Goal: Contribute content

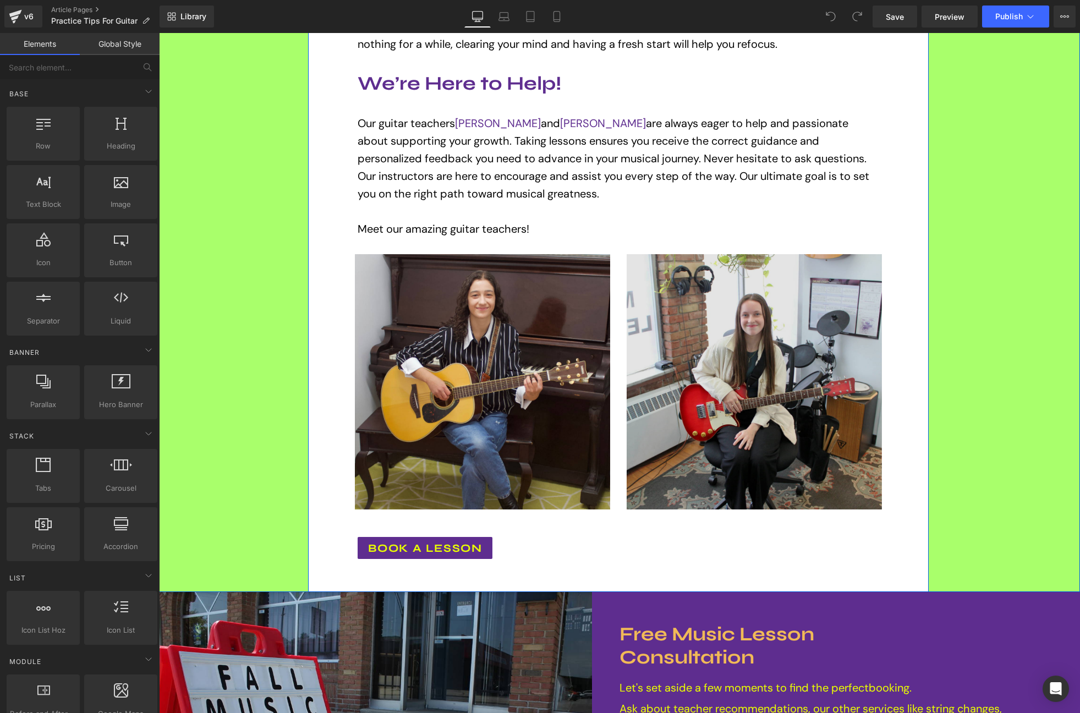
scroll to position [820, 0]
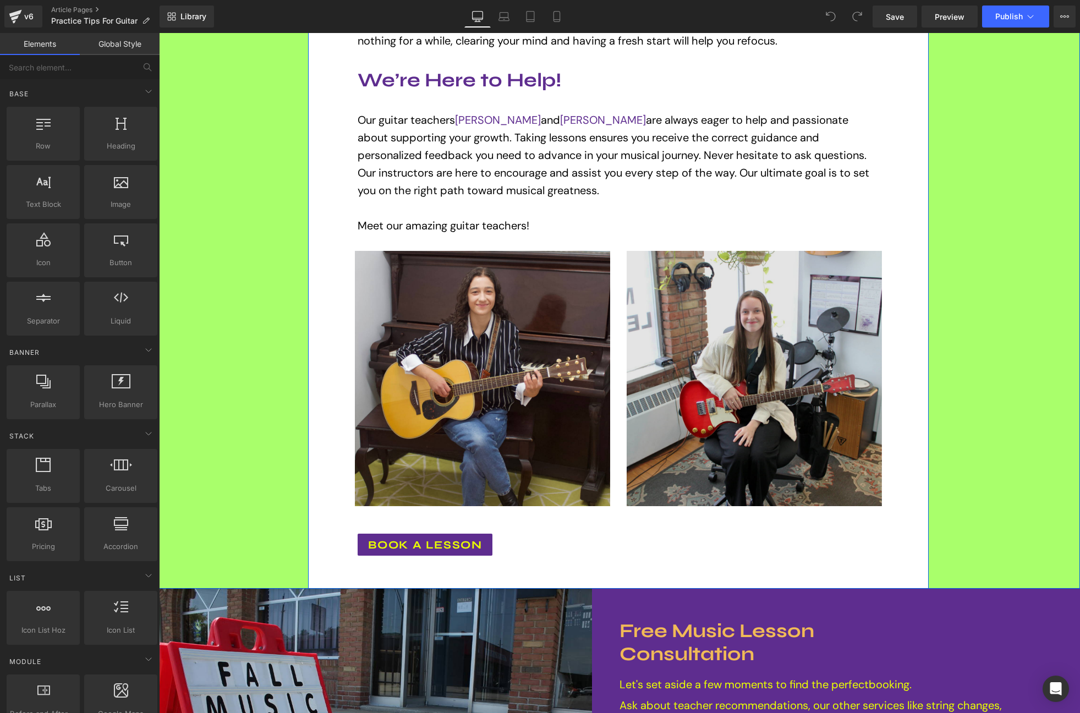
click at [740, 351] on img at bounding box center [754, 378] width 255 height 255
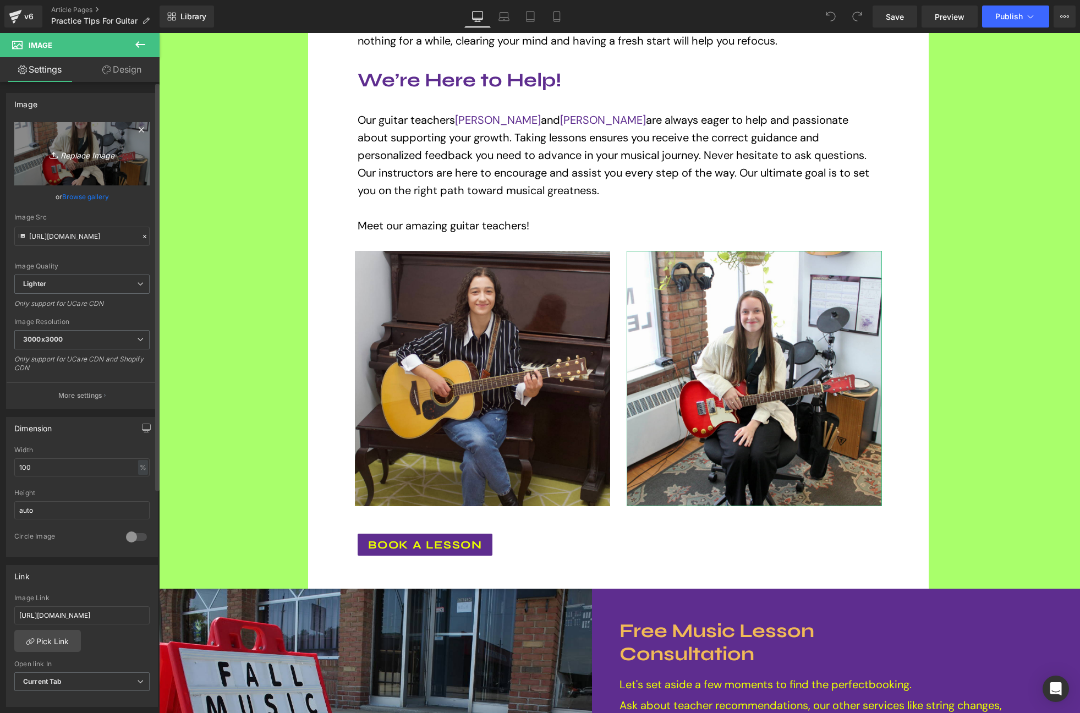
click at [98, 160] on icon "Replace Image" at bounding box center [82, 154] width 88 height 14
click at [91, 198] on link "Browse gallery" at bounding box center [85, 196] width 47 height 19
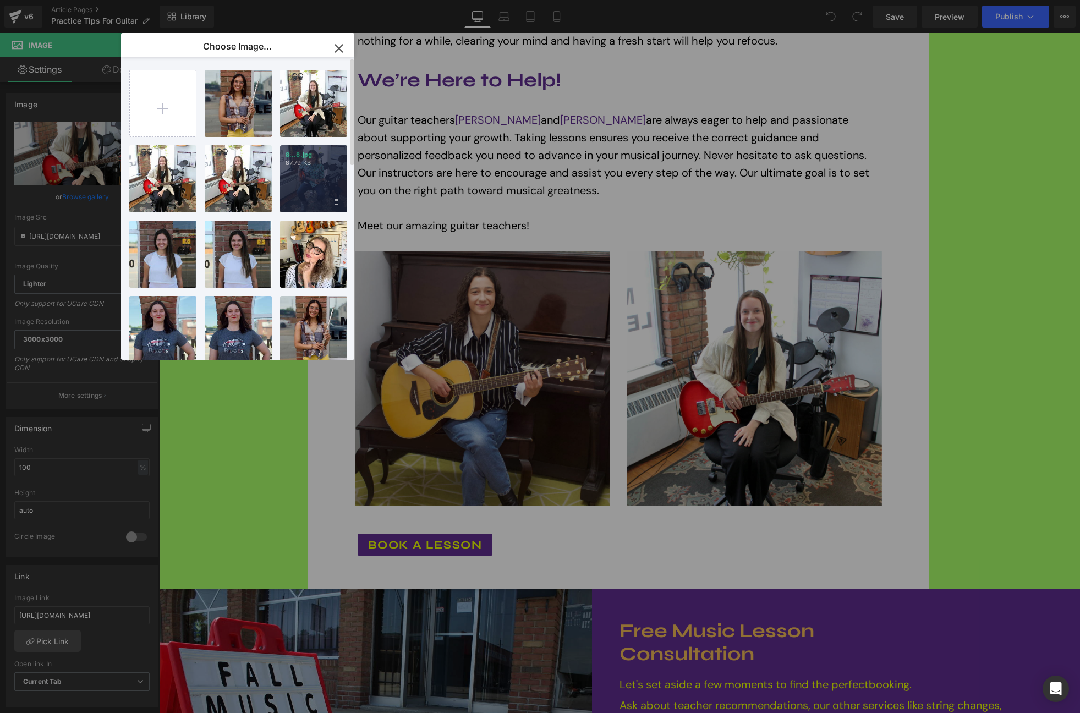
drag, startPoint x: 304, startPoint y: 171, endPoint x: 145, endPoint y: 138, distance: 162.6
click at [304, 171] on div "8...8.jpg 87.79 KB" at bounding box center [313, 178] width 67 height 67
type input "[URL][DOMAIN_NAME]"
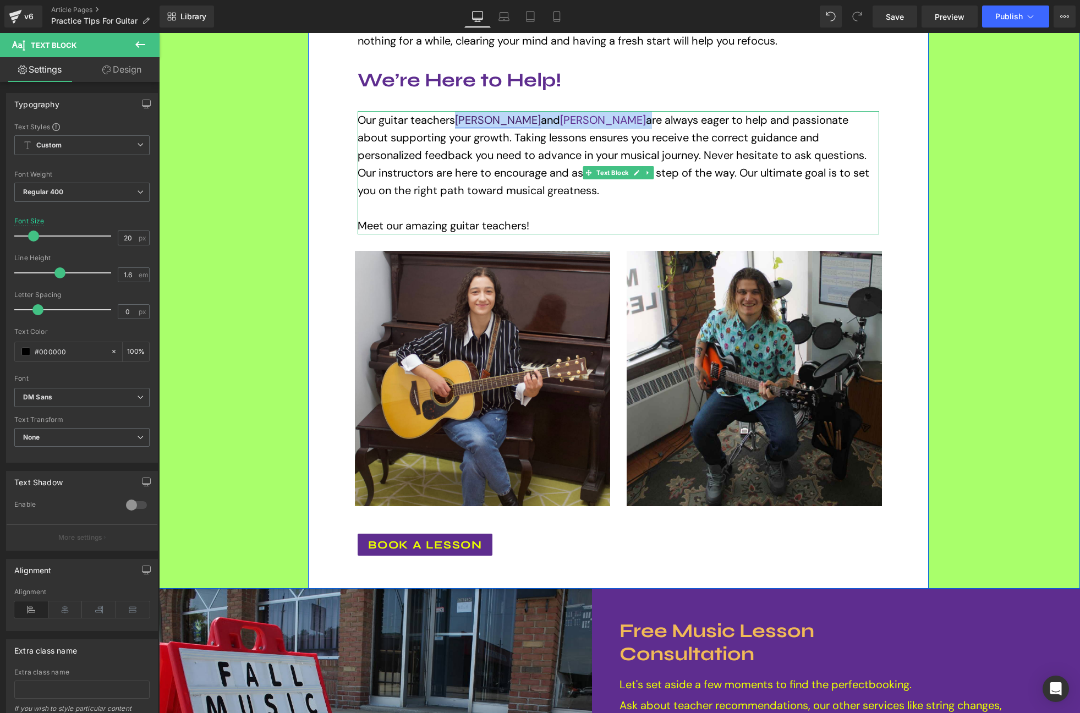
drag, startPoint x: 643, startPoint y: 120, endPoint x: 460, endPoint y: 121, distance: 183.3
click at [460, 121] on p "Our guitar teachers [PERSON_NAME] and [PERSON_NAME] are always eager to help an…" at bounding box center [619, 155] width 522 height 88
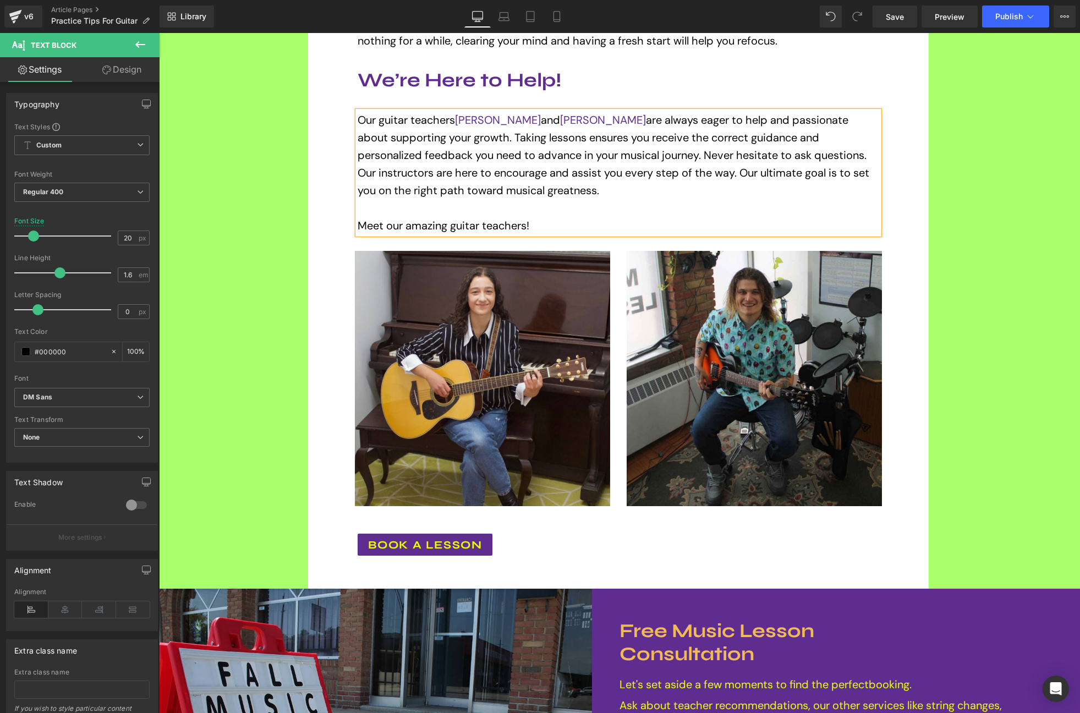
click at [577, 149] on p "Our guitar teachers [PERSON_NAME] and [PERSON_NAME] are always eager to help an…" at bounding box center [619, 155] width 522 height 88
drag, startPoint x: 642, startPoint y: 119, endPoint x: 460, endPoint y: 123, distance: 182.2
click at [460, 123] on p "Our guitar teachers [PERSON_NAME] and [PERSON_NAME] are always eager to help an…" at bounding box center [619, 155] width 522 height 88
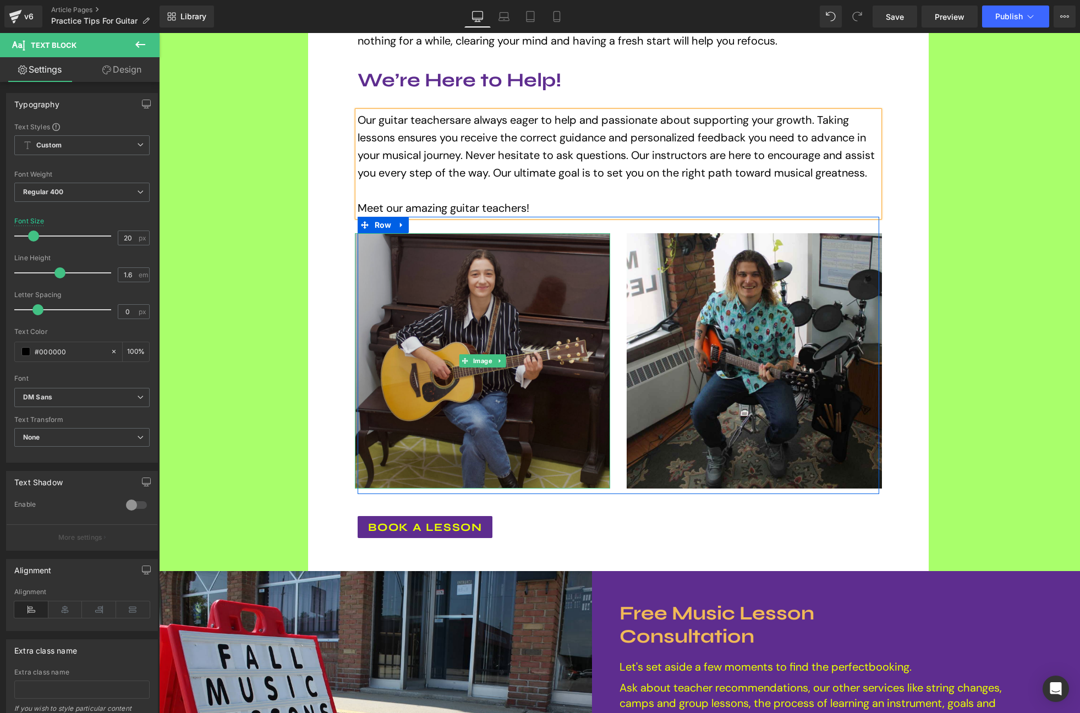
click at [548, 286] on img at bounding box center [482, 360] width 255 height 255
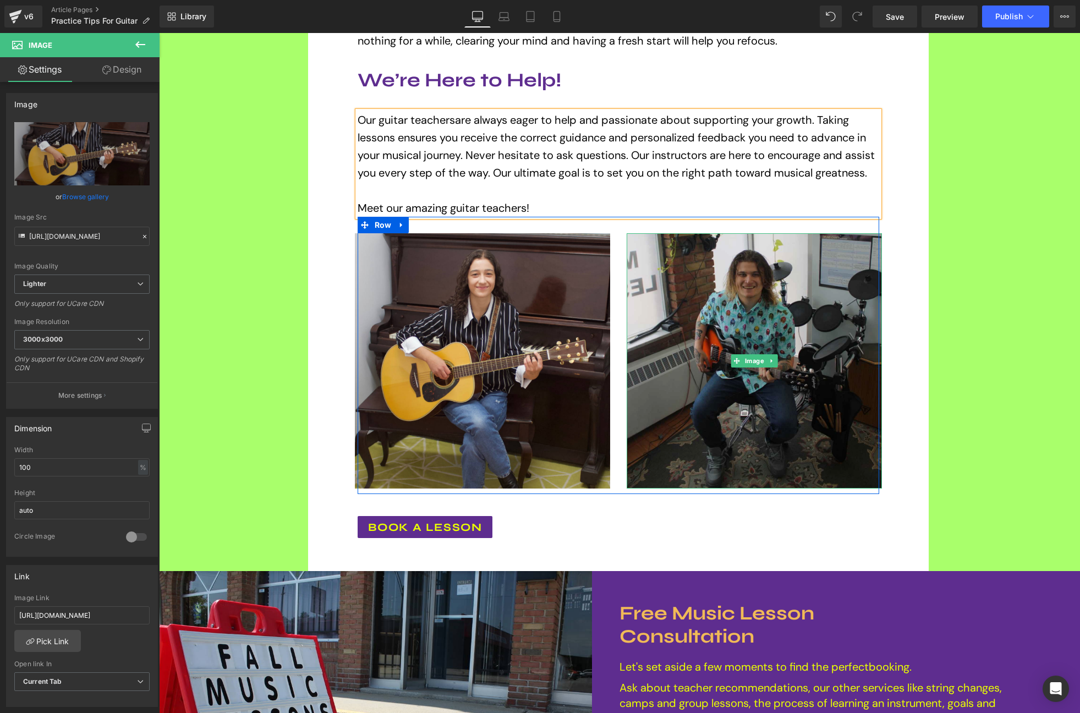
click at [777, 325] on img at bounding box center [754, 360] width 255 height 255
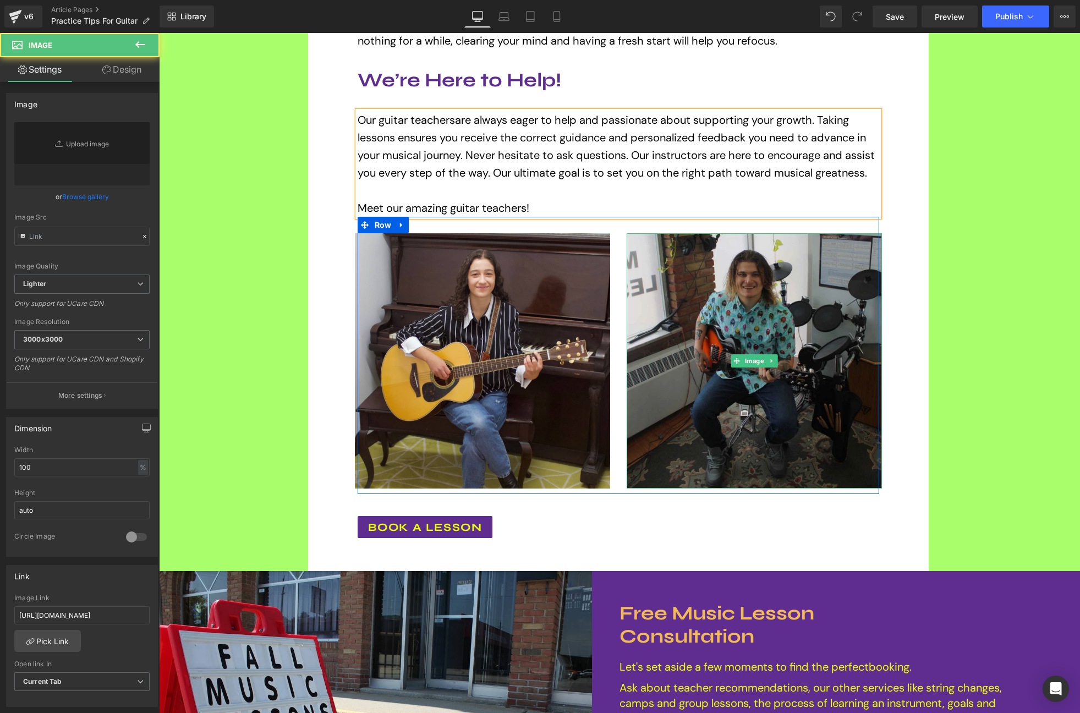
type input "[URL][DOMAIN_NAME]"
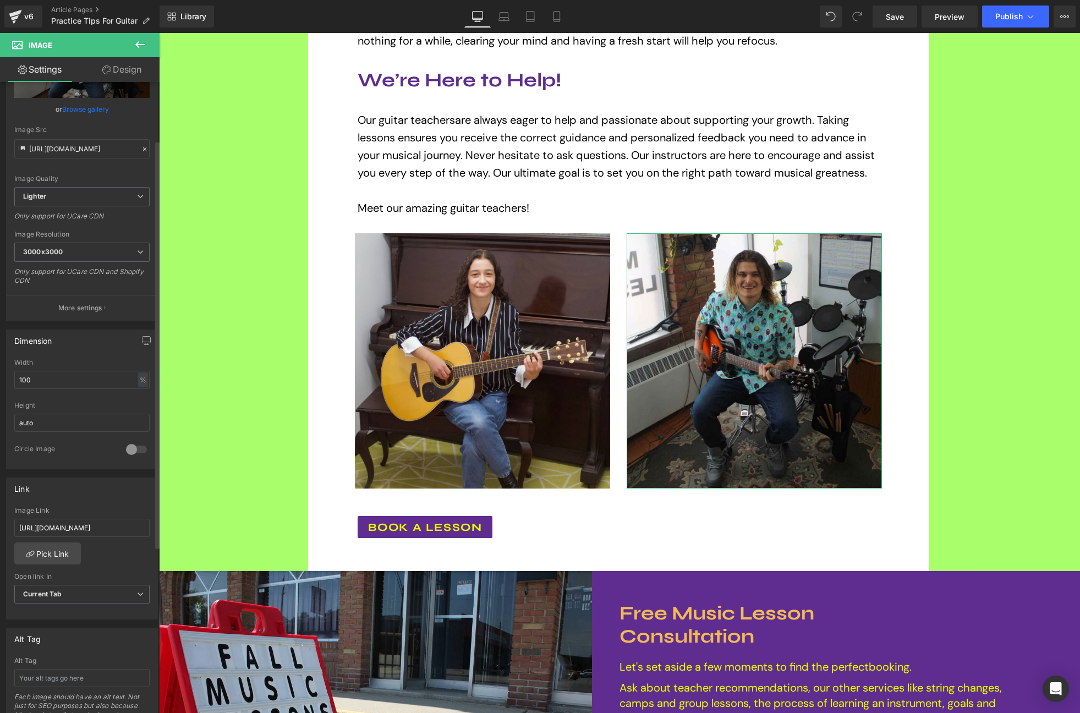
scroll to position [90, 0]
click at [118, 524] on input "[URL][DOMAIN_NAME]" at bounding box center [81, 526] width 135 height 18
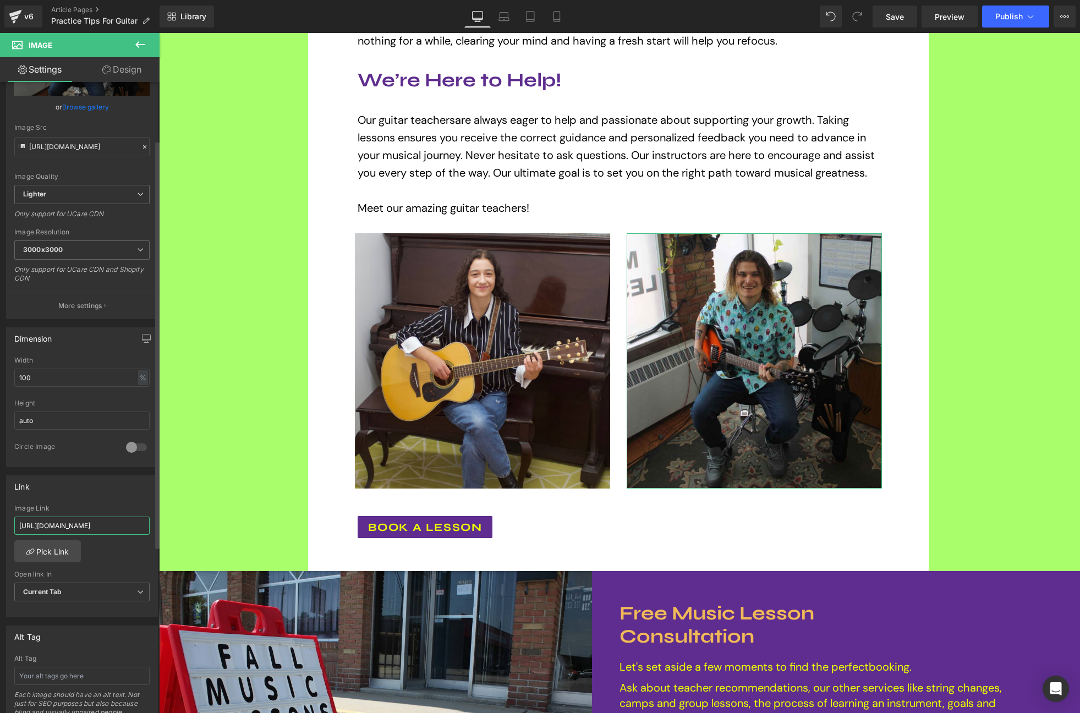
type input "[URL][DOMAIN_NAME]"
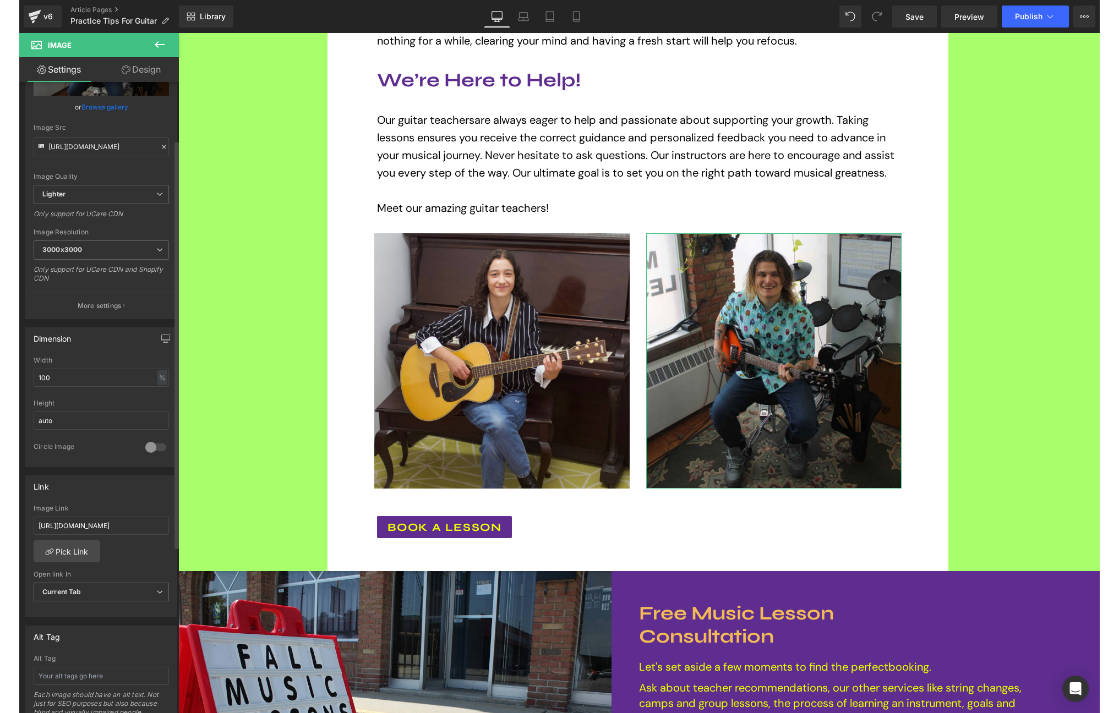
scroll to position [0, 0]
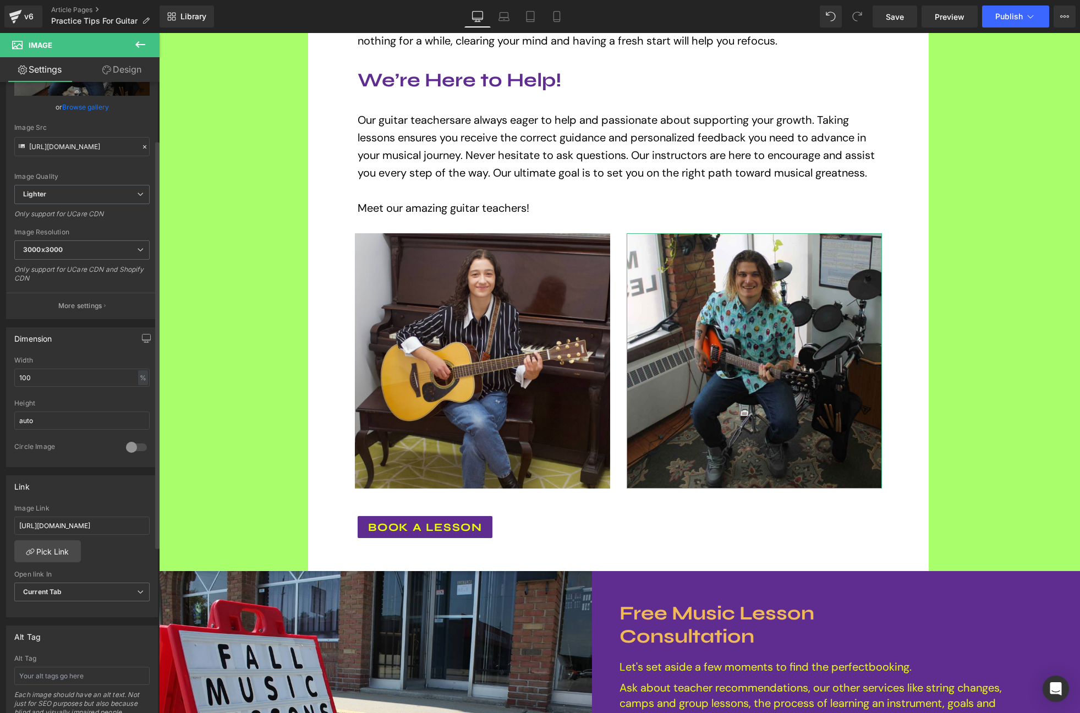
click at [109, 559] on div "[URL][DOMAIN_NAME] Image Link [URL][DOMAIN_NAME] Pick Link Current Tab New Tab …" at bounding box center [82, 561] width 151 height 113
click at [892, 15] on span "Save" at bounding box center [895, 17] width 18 height 12
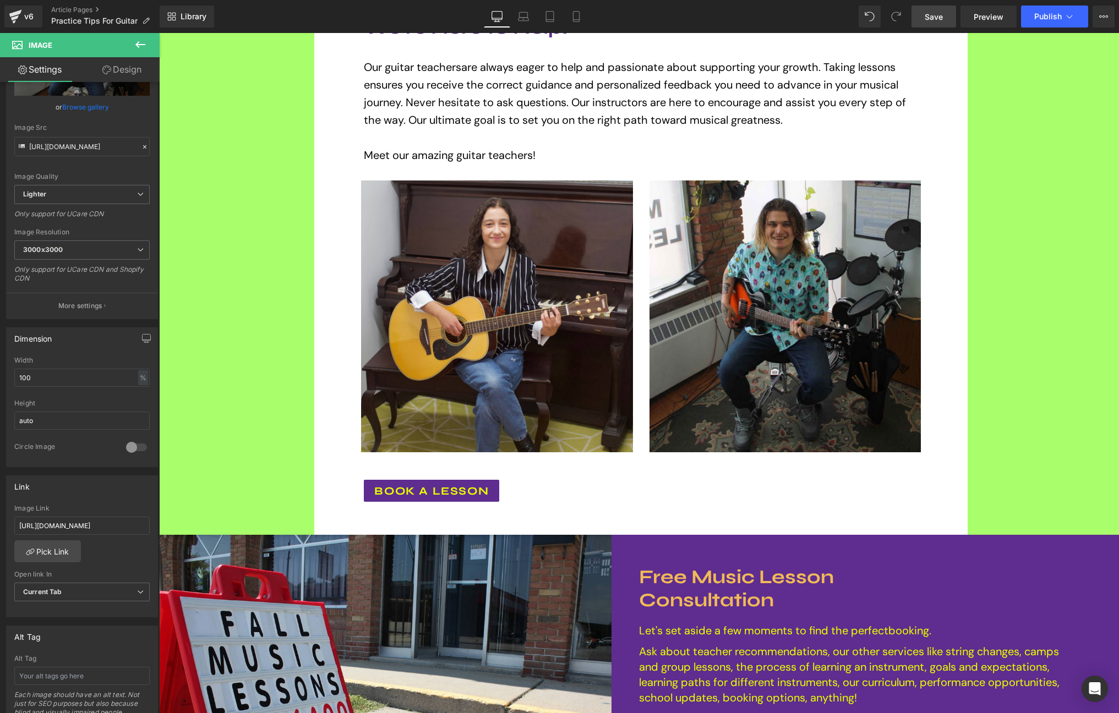
click at [940, 17] on span "Save" at bounding box center [934, 17] width 18 height 12
click at [1055, 19] on span "Publish" at bounding box center [1048, 16] width 28 height 9
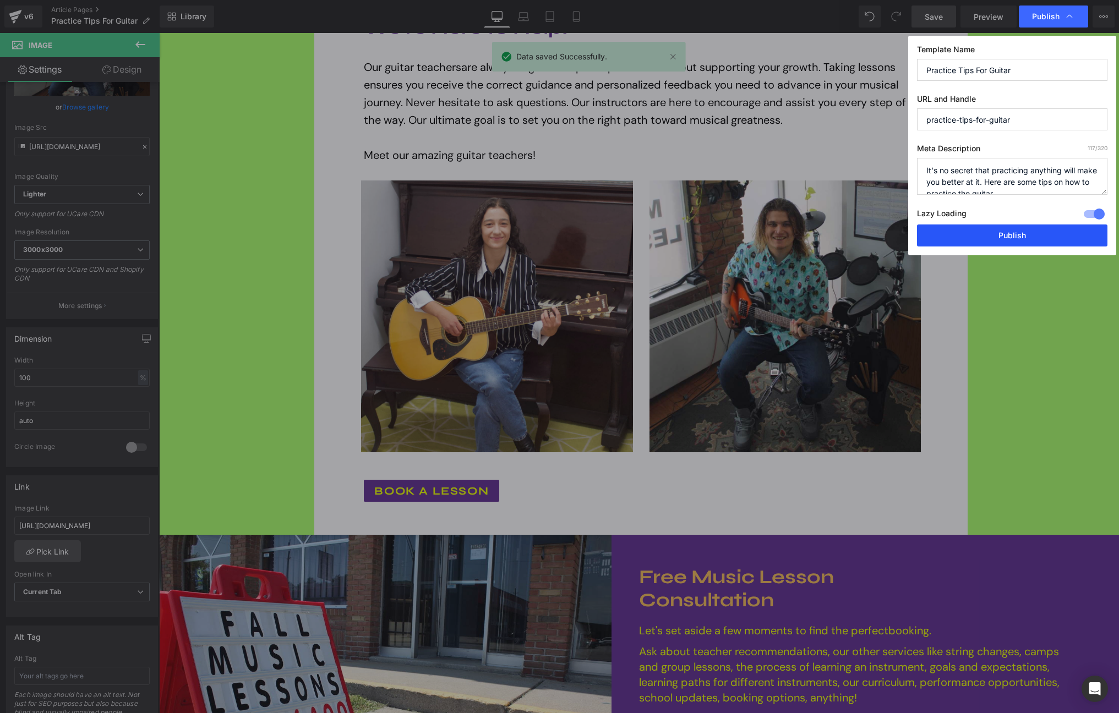
drag, startPoint x: 1048, startPoint y: 234, endPoint x: 889, endPoint y: 201, distance: 162.5
click at [1048, 234] on button "Publish" at bounding box center [1012, 236] width 190 height 22
